Goal: Find contact information: Find contact information

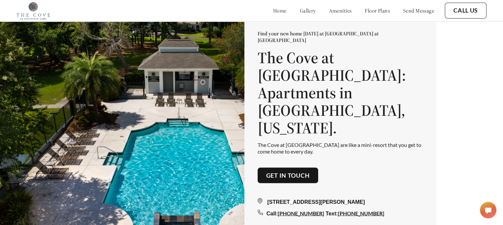
click at [420, 10] on link "send message" at bounding box center [418, 10] width 31 height 7
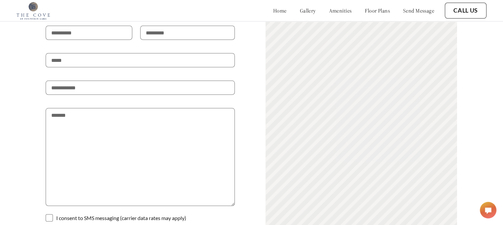
scroll to position [1270, 0]
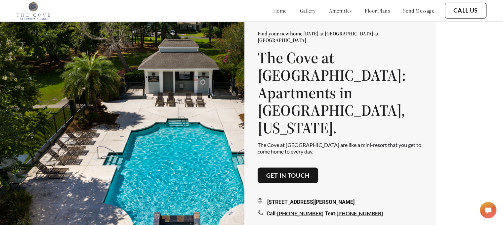
click at [273, 8] on link "home" at bounding box center [280, 10] width 14 height 7
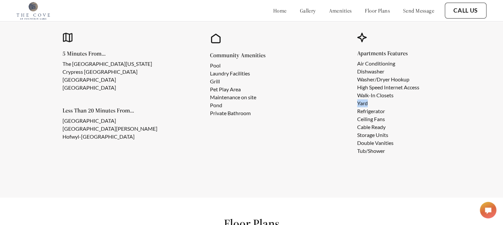
scroll to position [584, 5]
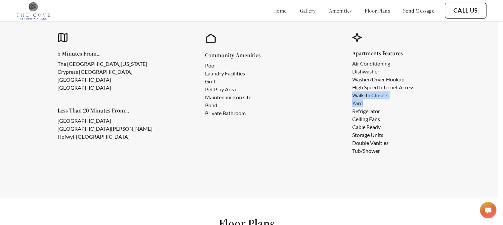
drag, startPoint x: 495, startPoint y: 108, endPoint x: 500, endPoint y: 89, distance: 19.5
click at [498, 89] on section "Why You Should Choose The Cove at [GEOGRAPHIC_DATA]! 5 Minutes From... The Coll…" at bounding box center [246, 67] width 503 height 262
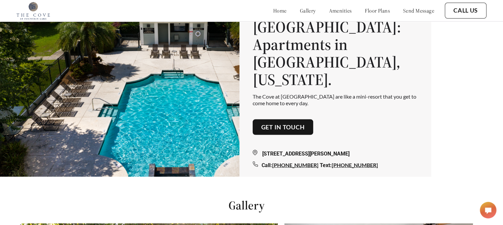
scroll to position [50, 5]
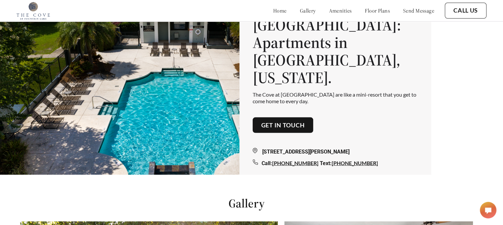
click at [288, 121] on link "Get in touch" at bounding box center [283, 124] width 44 height 7
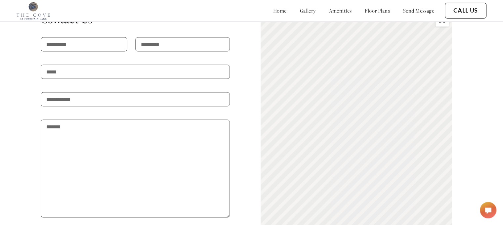
scroll to position [1270, 5]
click at [273, 11] on link "home" at bounding box center [280, 10] width 14 height 7
